Goal: Transaction & Acquisition: Obtain resource

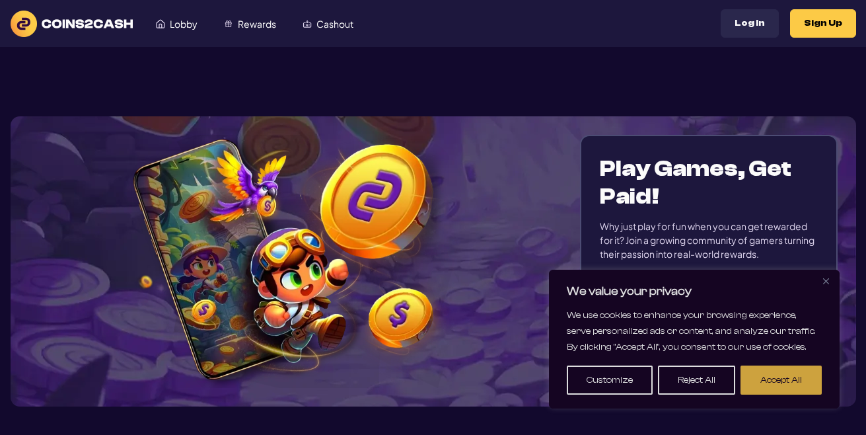
click at [767, 374] on button "Accept All" at bounding box center [780, 379] width 81 height 29
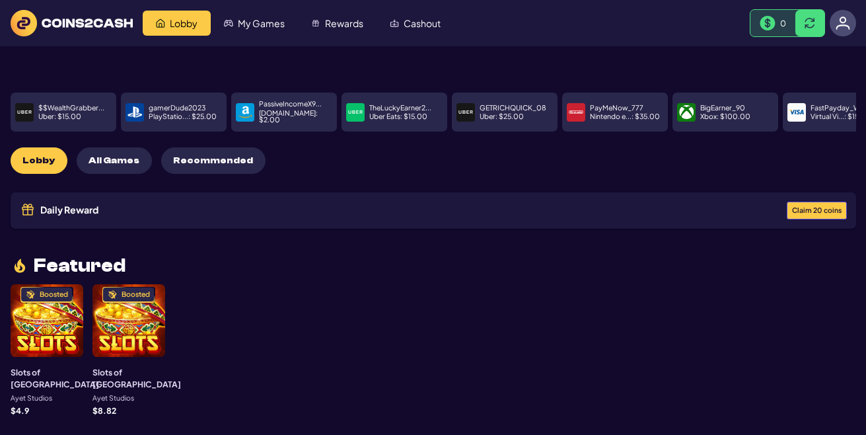
click at [818, 207] on span "Claim 20 coins" at bounding box center [817, 210] width 50 height 7
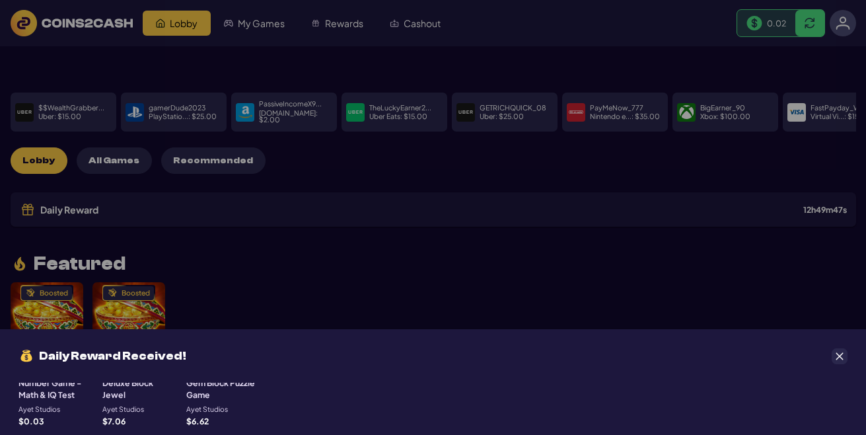
scroll to position [159, 0]
click at [129, 392] on h3 "Deluxe Block Jewel" at bounding box center [139, 380] width 75 height 24
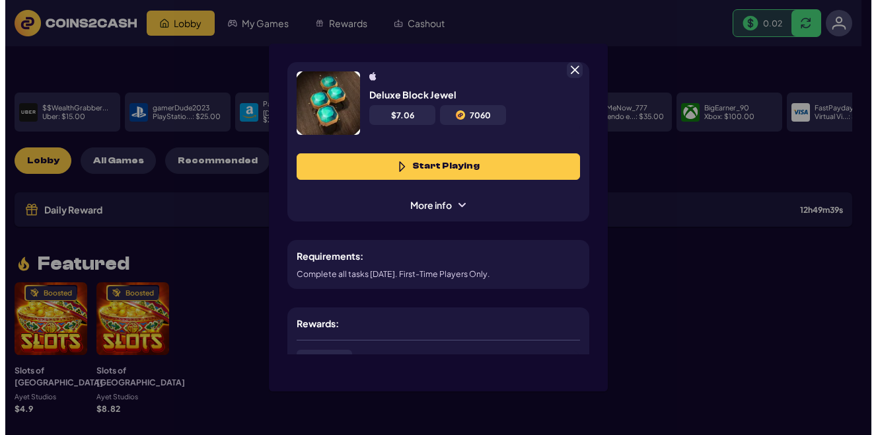
scroll to position [66, 0]
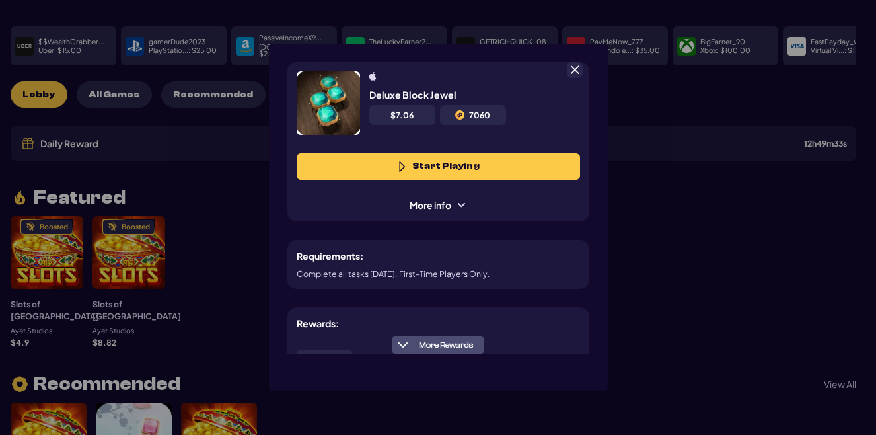
click at [387, 165] on button "Start Playing" at bounding box center [438, 166] width 283 height 26
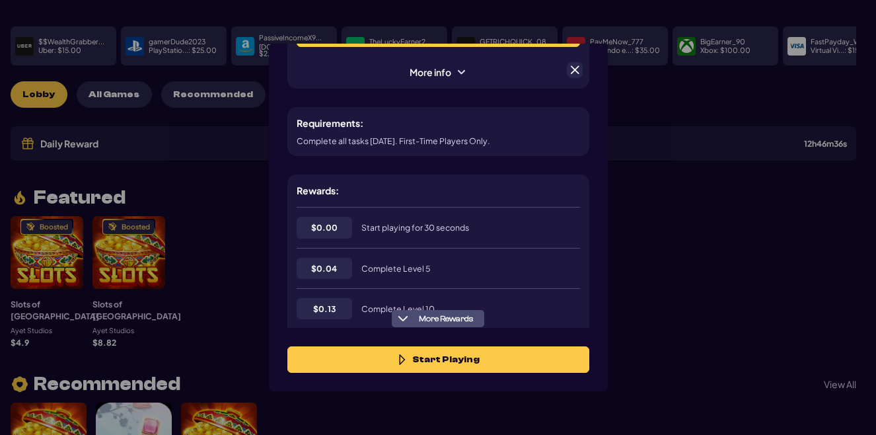
click at [602, 345] on div "More Rewards Start Playing" at bounding box center [438, 359] width 339 height 63
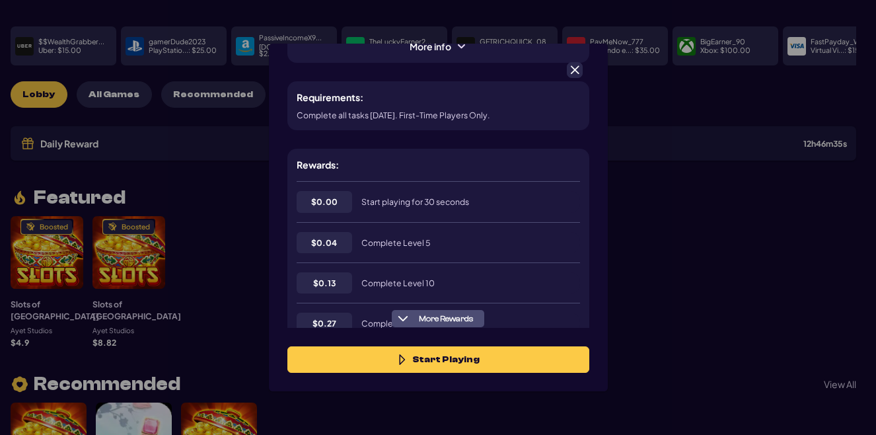
click at [602, 345] on div "More Rewards Start Playing" at bounding box center [438, 359] width 339 height 63
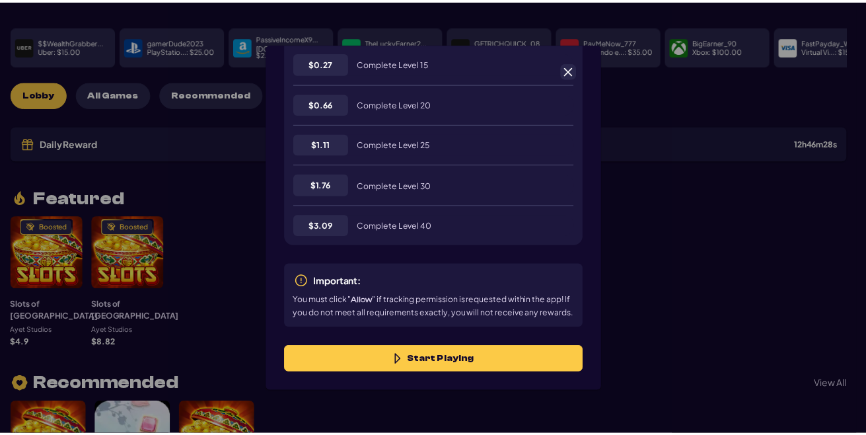
scroll to position [431, 0]
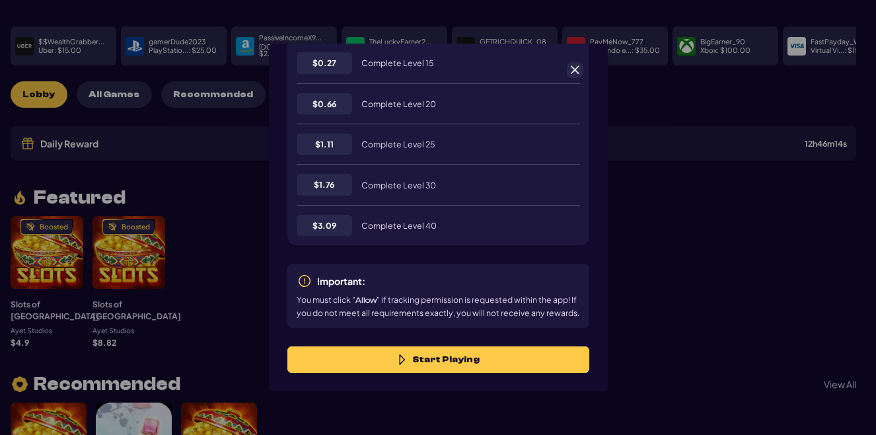
click at [570, 75] on span at bounding box center [575, 70] width 12 height 12
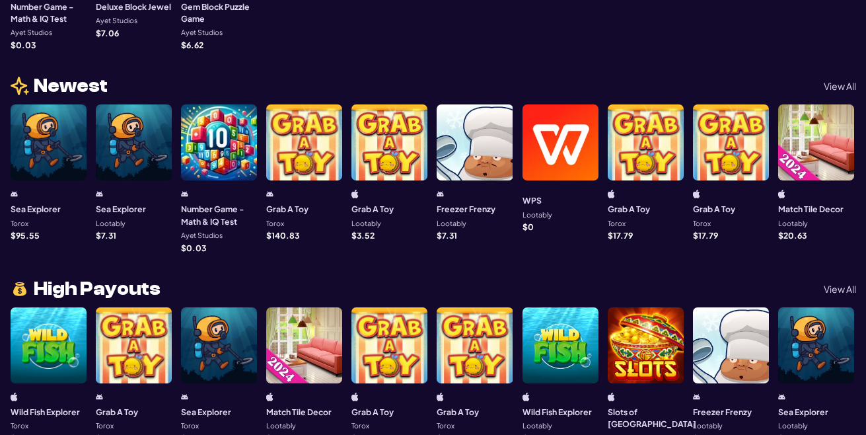
scroll to position [964, 0]
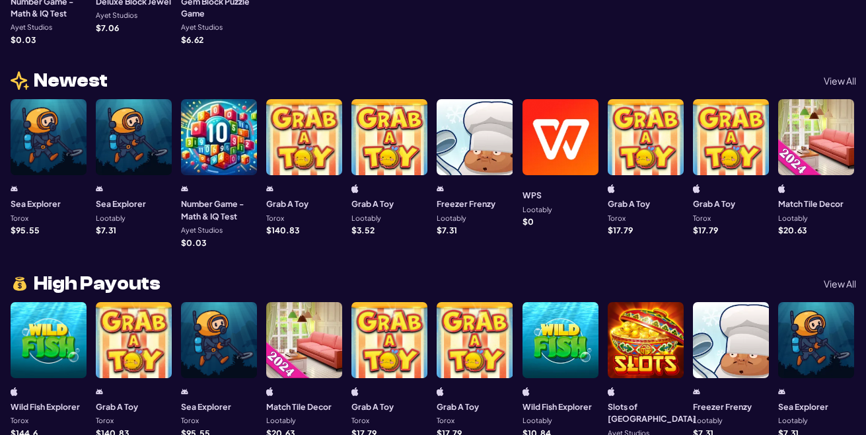
click at [818, 125] on div at bounding box center [816, 137] width 76 height 76
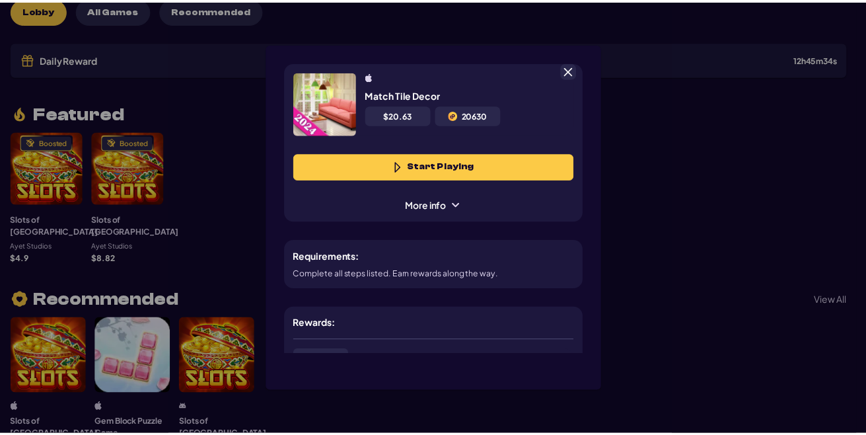
scroll to position [66, 0]
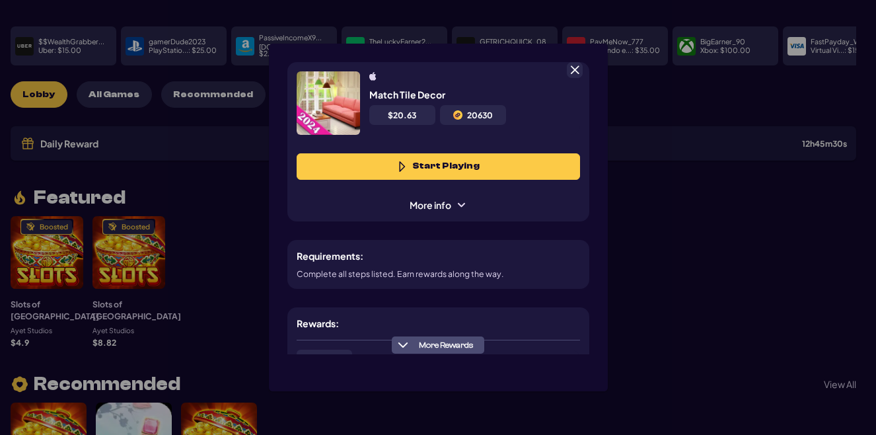
click at [544, 153] on button "Start Playing" at bounding box center [438, 166] width 283 height 26
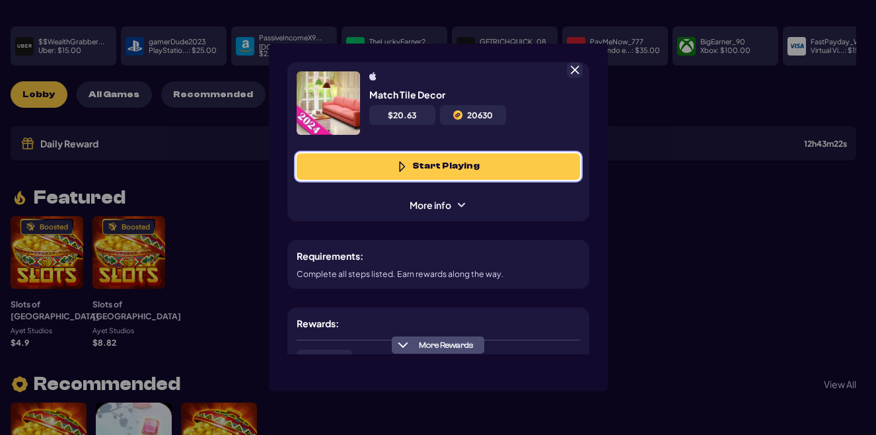
click at [317, 169] on button "Start Playing" at bounding box center [438, 166] width 283 height 26
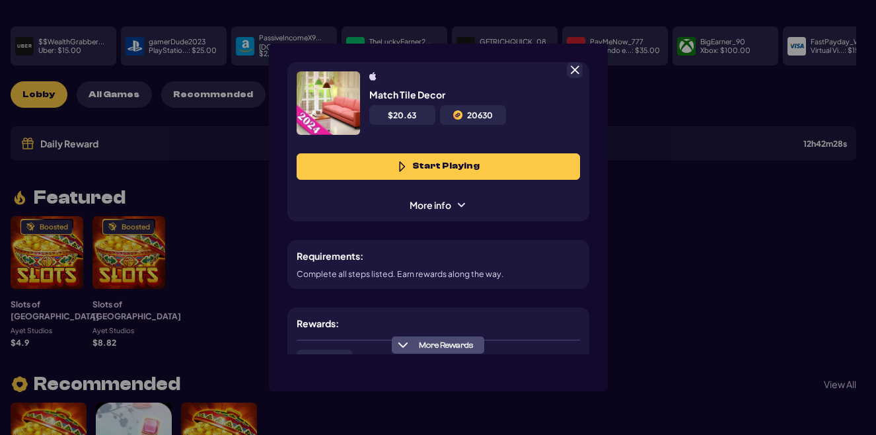
click at [569, 67] on span at bounding box center [575, 70] width 12 height 12
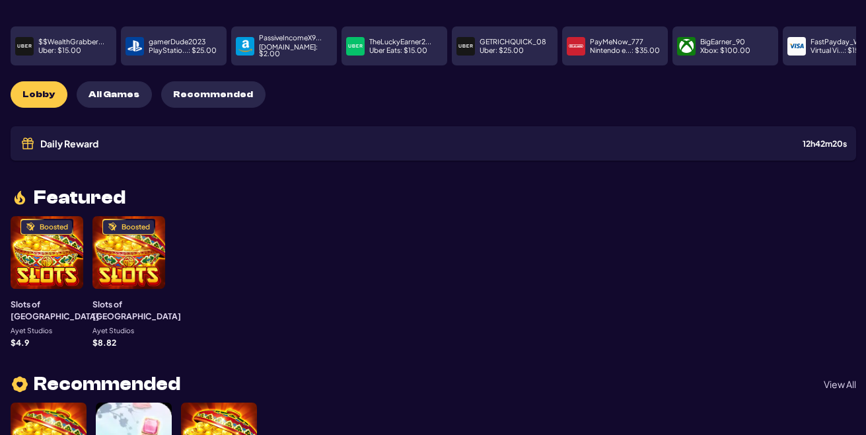
click at [708, 38] on p "BigEarner_90" at bounding box center [722, 41] width 45 height 7
click at [707, 47] on p "Xbox : $ 100.00" at bounding box center [725, 50] width 50 height 7
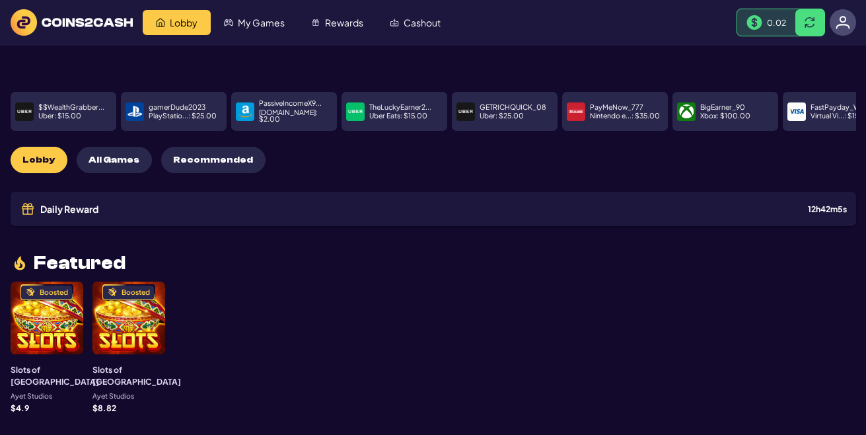
scroll to position [0, 0]
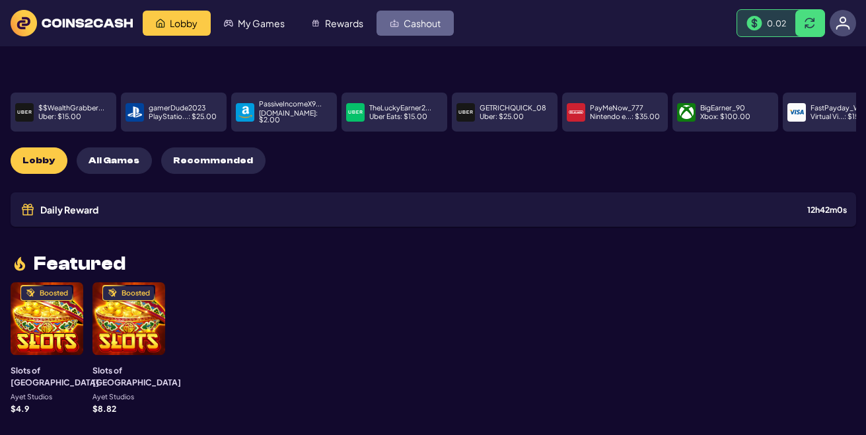
click at [398, 23] on img "Cashout" at bounding box center [394, 22] width 9 height 9
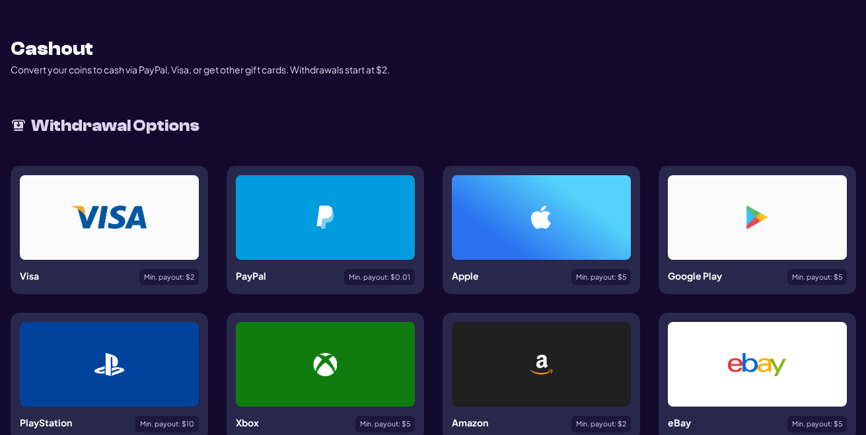
scroll to position [79, 0]
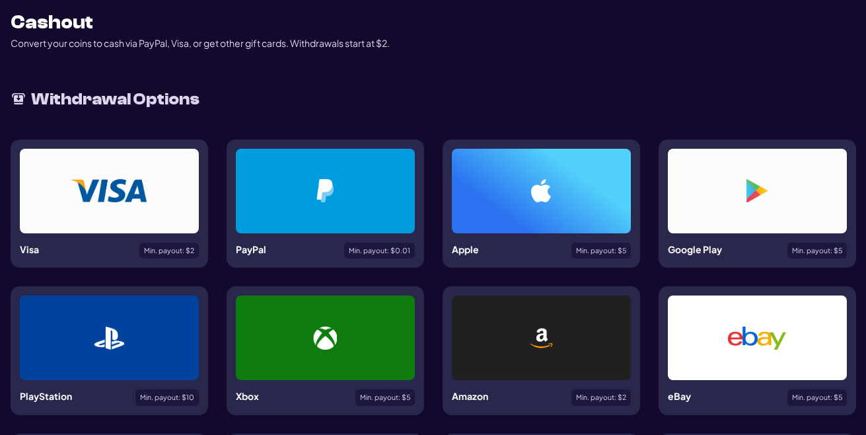
click at [377, 240] on div "PayPal Min. payout: $ 0.01" at bounding box center [325, 203] width 197 height 129
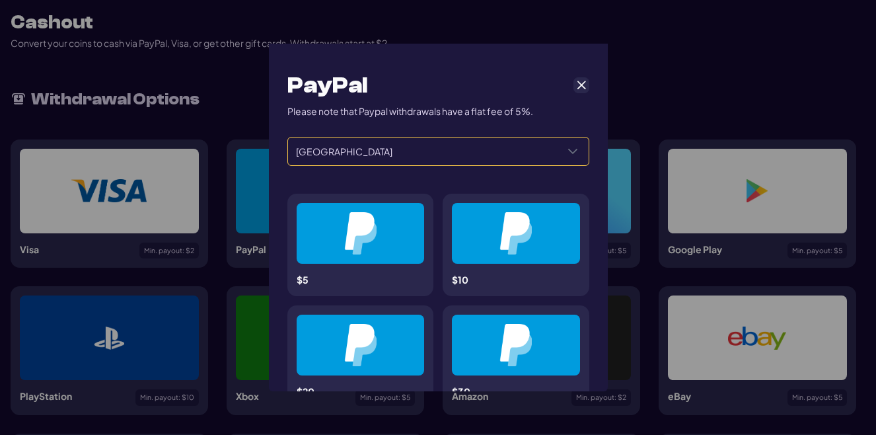
click at [567, 148] on icon "Select a Country" at bounding box center [572, 151] width 11 height 11
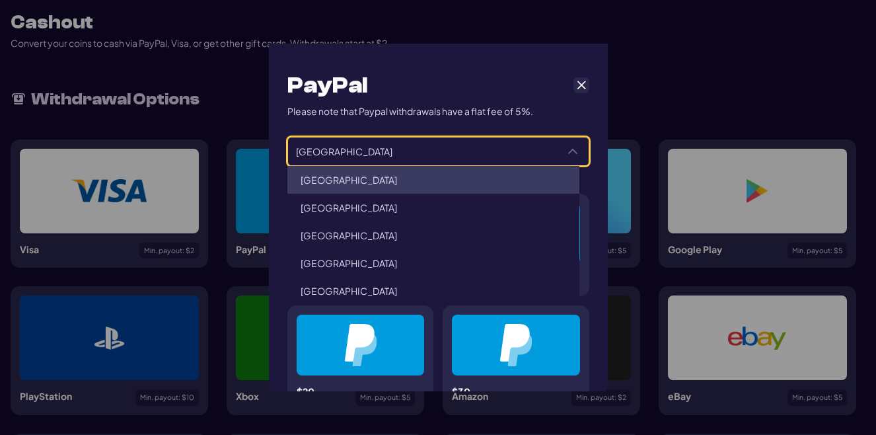
click at [567, 148] on icon "Select a Country" at bounding box center [572, 151] width 11 height 11
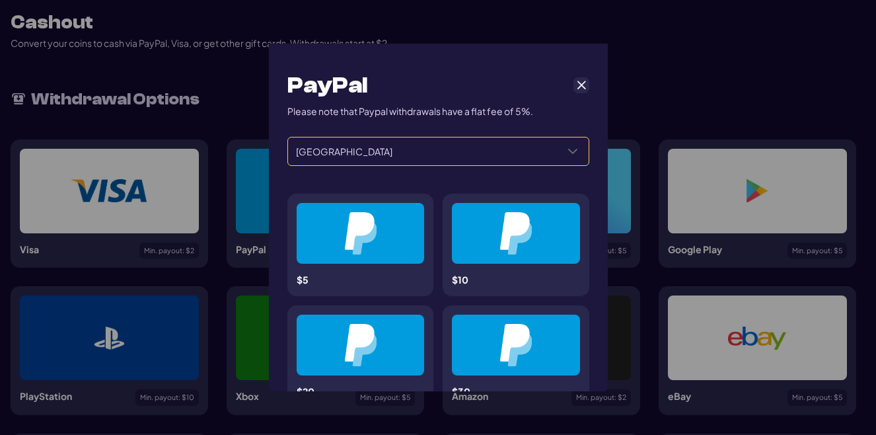
click at [359, 251] on img at bounding box center [360, 233] width 32 height 42
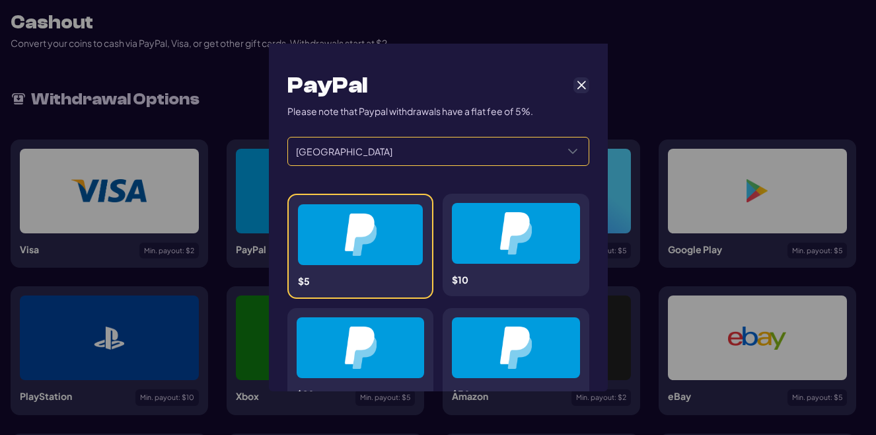
click at [359, 251] on img at bounding box center [360, 234] width 32 height 42
drag, startPoint x: 359, startPoint y: 251, endPoint x: 566, endPoint y: 83, distance: 266.7
click at [575, 83] on span "Cancel" at bounding box center [581, 85] width 12 height 12
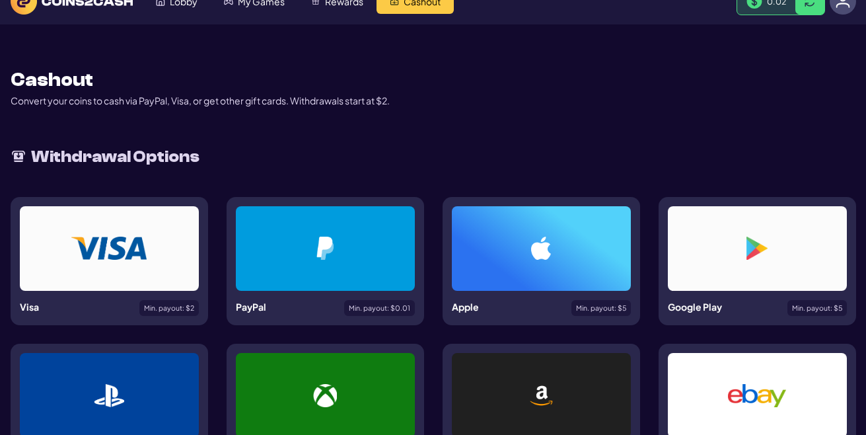
scroll to position [0, 0]
